Goal: Information Seeking & Learning: Find specific page/section

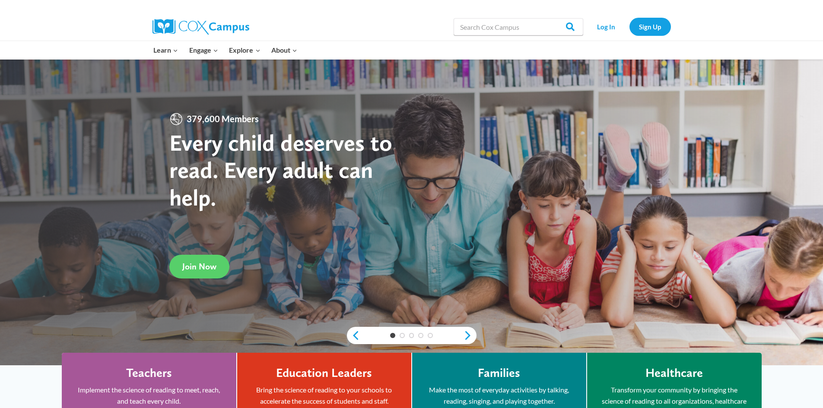
drag, startPoint x: 481, startPoint y: 11, endPoint x: 483, endPoint y: 26, distance: 15.2
click at [481, 11] on div at bounding box center [541, 6] width 259 height 13
click at [485, 30] on input "Search in [URL][DOMAIN_NAME]" at bounding box center [518, 26] width 130 height 17
type input "sing talk play"
click at [549, 18] on input "Search" at bounding box center [566, 26] width 34 height 17
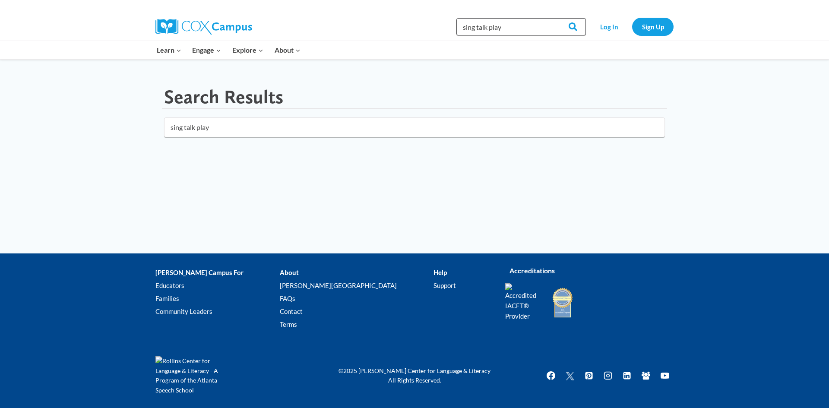
click at [504, 29] on input "sing talk play" at bounding box center [521, 26] width 130 height 17
click at [478, 28] on input "sing talk play" at bounding box center [521, 26] width 130 height 17
type input "sing, talk, play"
click at [552, 18] on input "Search" at bounding box center [569, 26] width 34 height 17
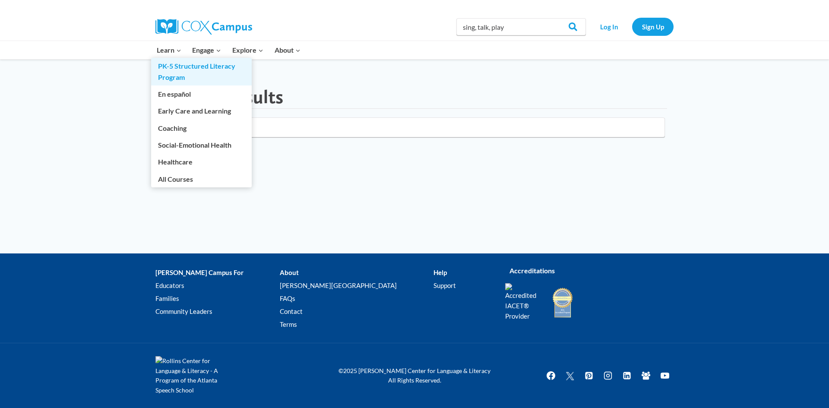
click at [170, 58] on link "PK-5 Structured Literacy Program" at bounding box center [201, 72] width 101 height 28
